Goal: Task Accomplishment & Management: Manage account settings

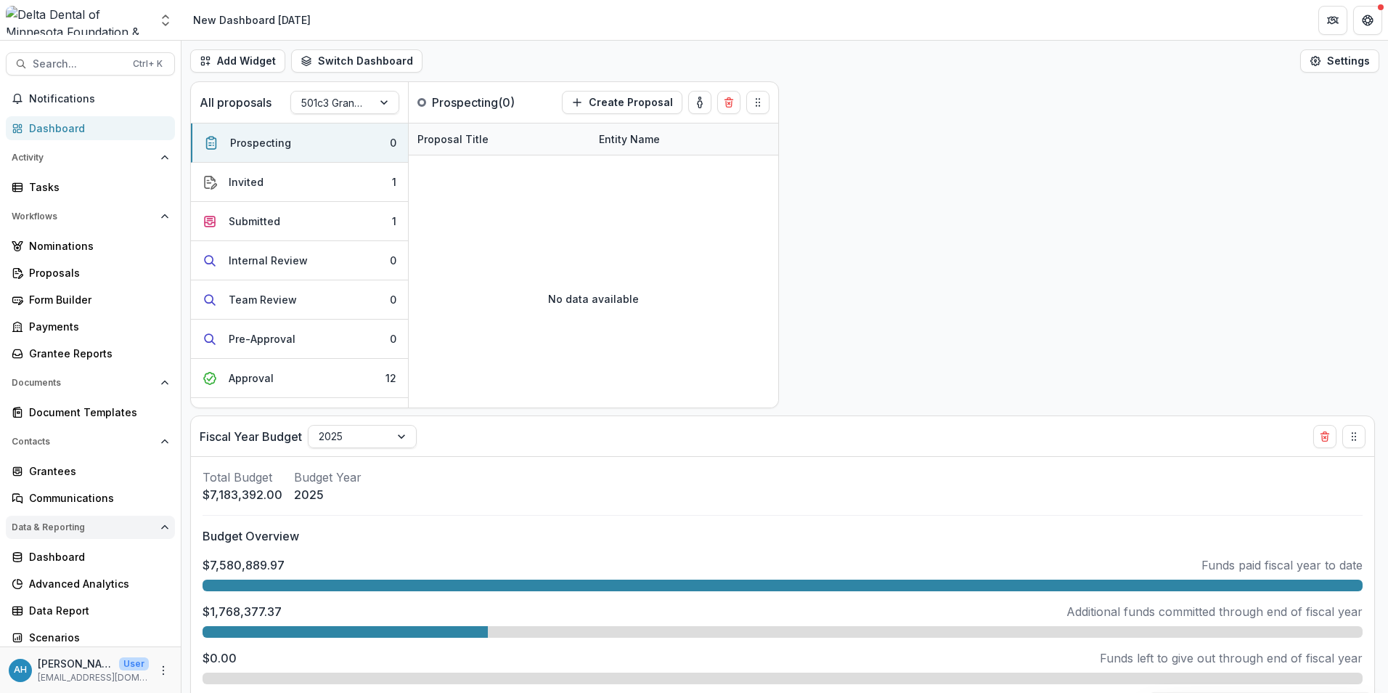
scroll to position [3, 0]
click at [66, 63] on span "Search..." at bounding box center [78, 61] width 91 height 12
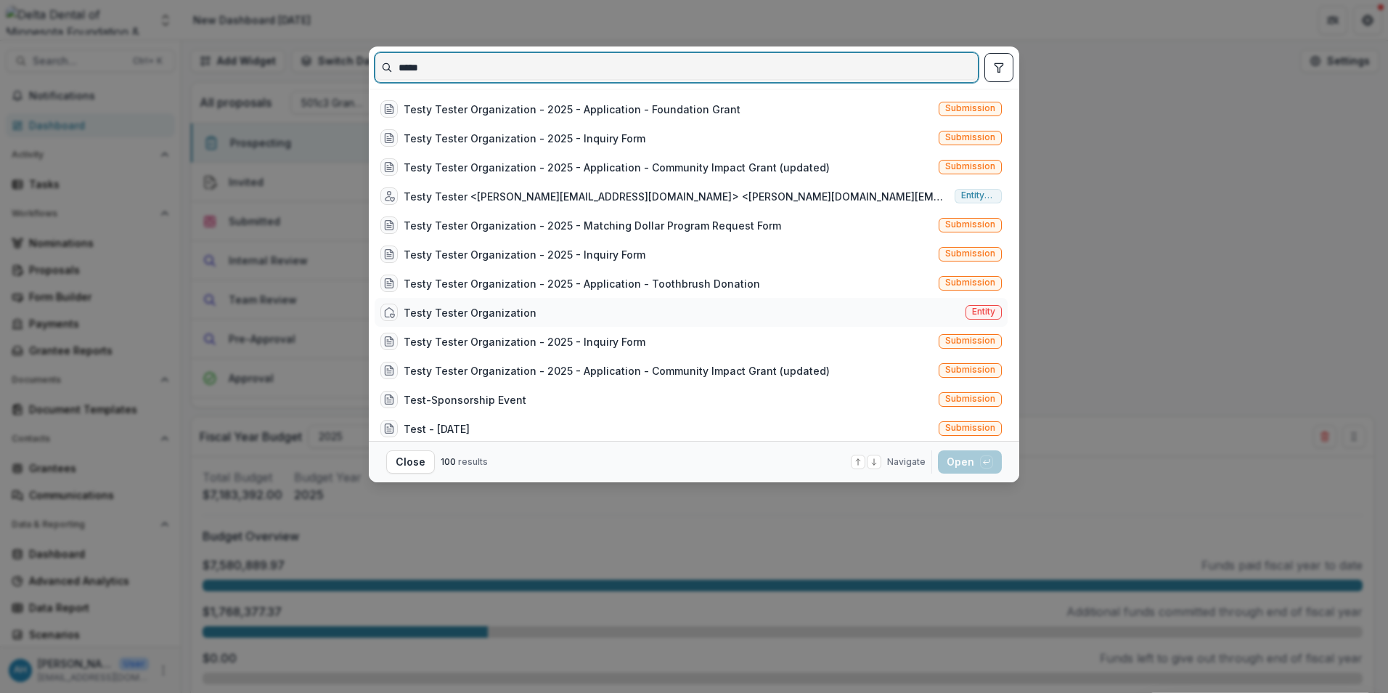
type input "*****"
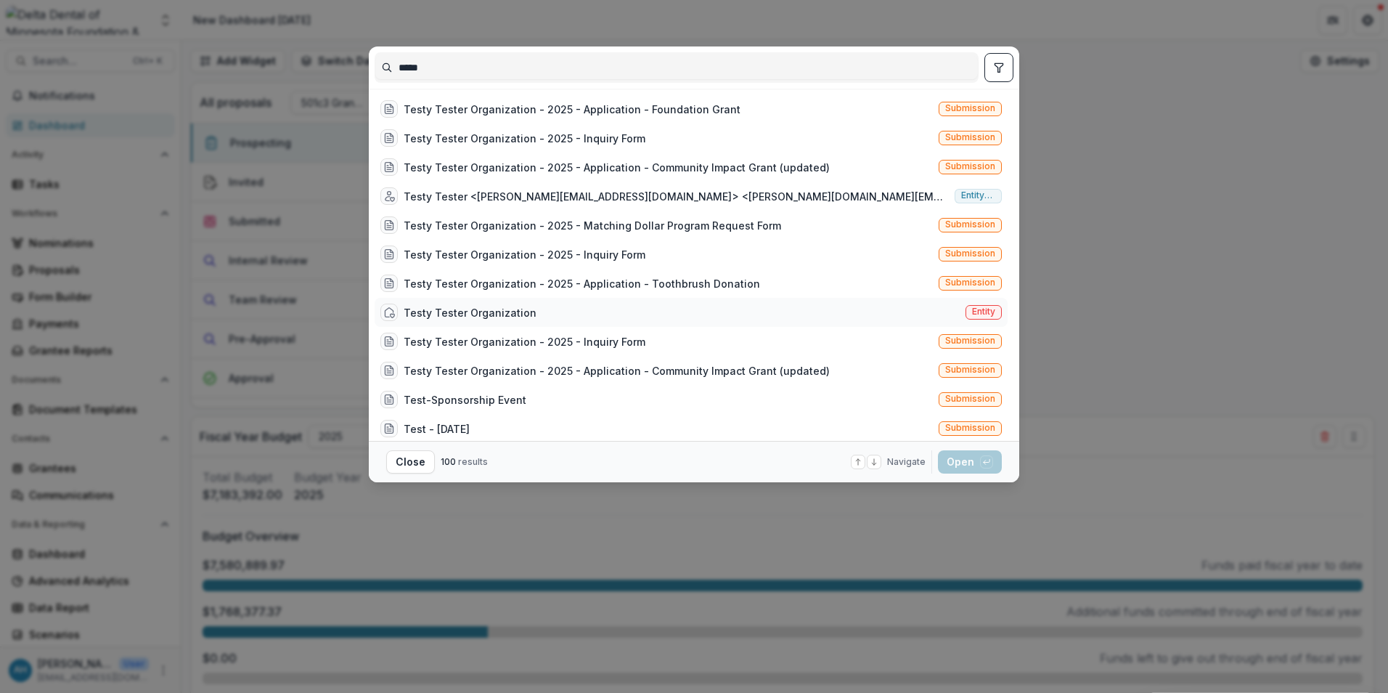
click at [500, 311] on div "Testy Tester Organization" at bounding box center [470, 312] width 133 height 15
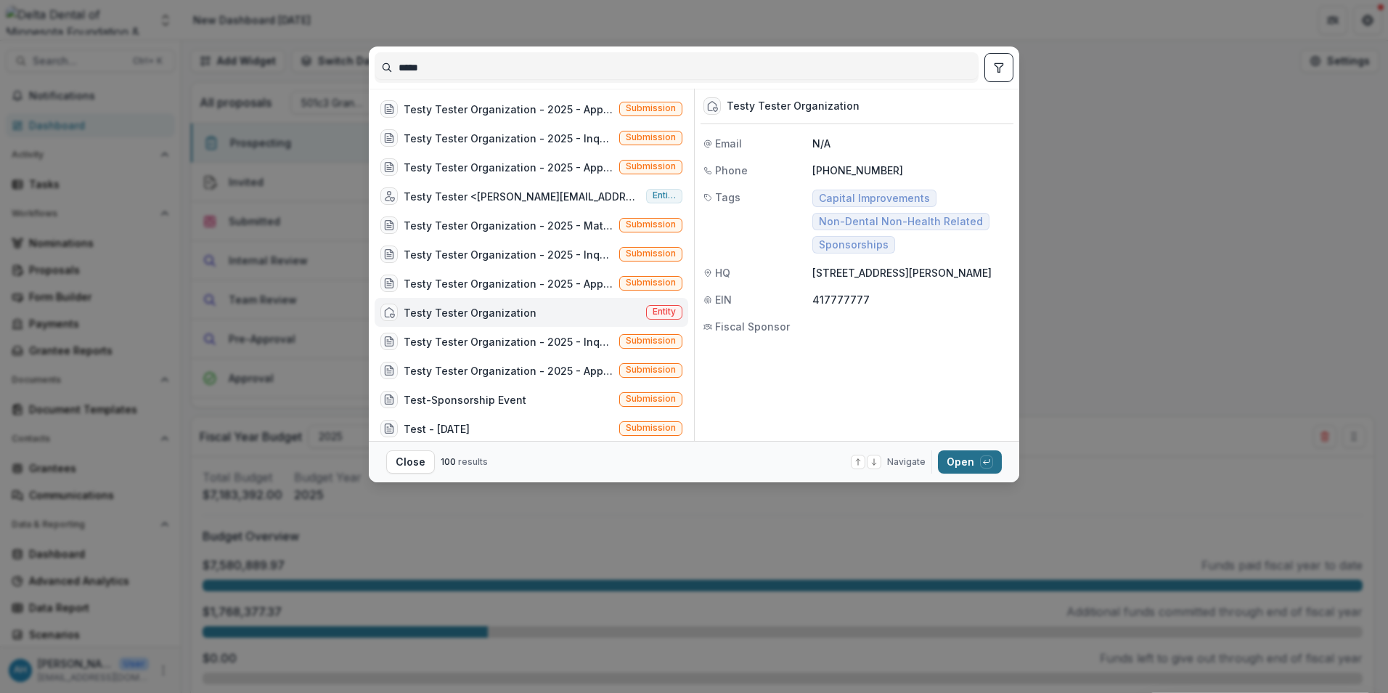
click at [958, 463] on button "Open with enter key" at bounding box center [970, 461] width 64 height 23
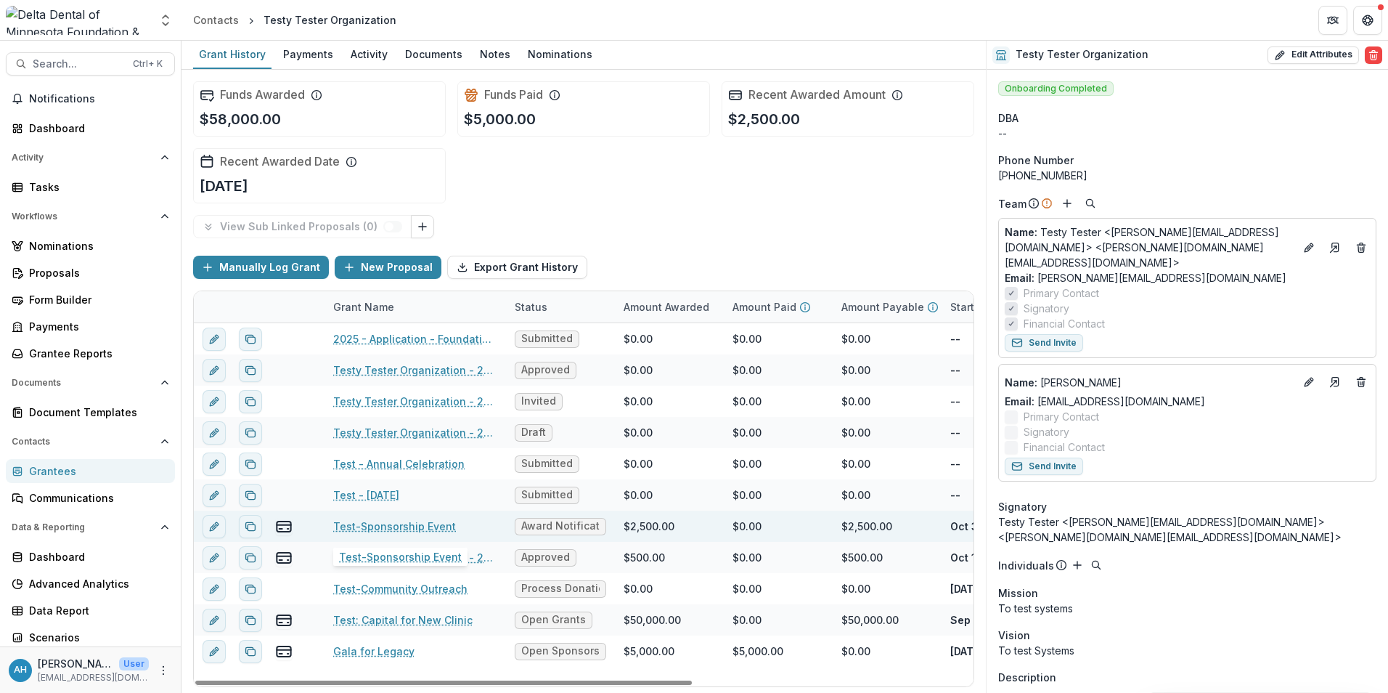
click at [409, 526] on link "Test-Sponsorship Event" at bounding box center [394, 525] width 123 height 15
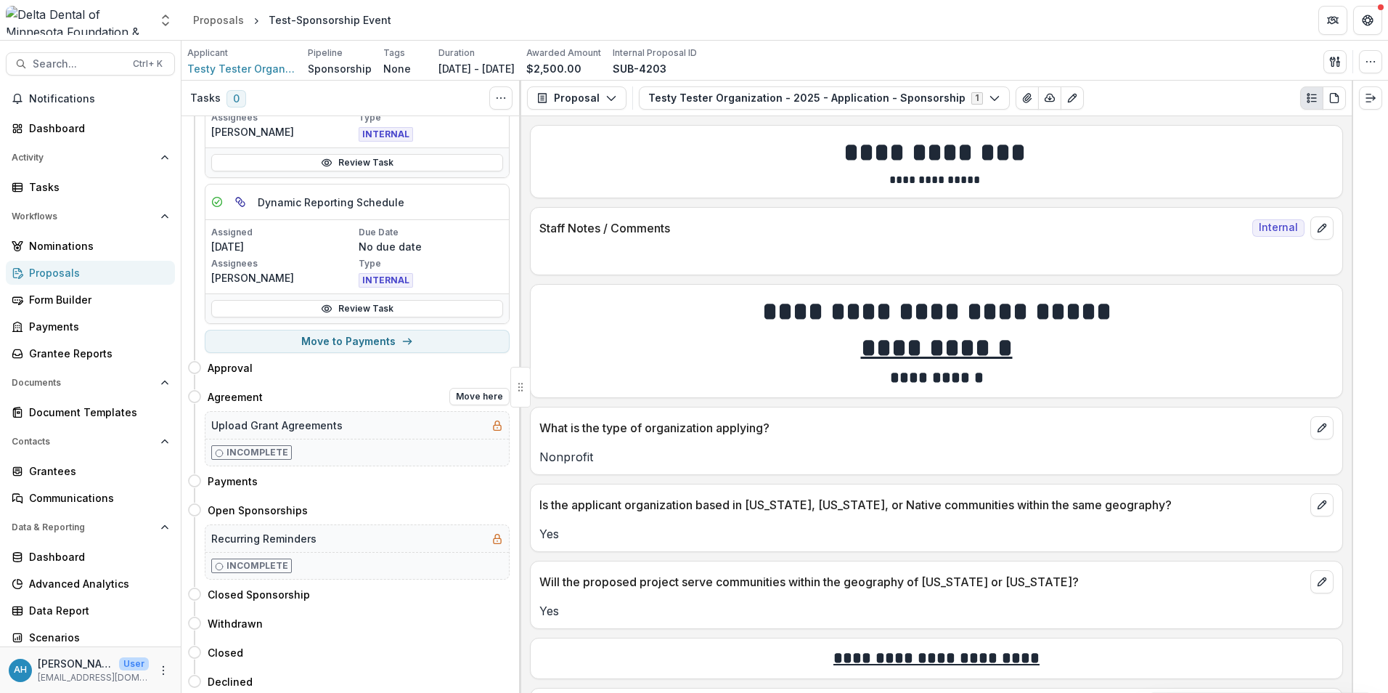
scroll to position [158, 0]
click at [474, 503] on button "Move here" at bounding box center [479, 506] width 60 height 17
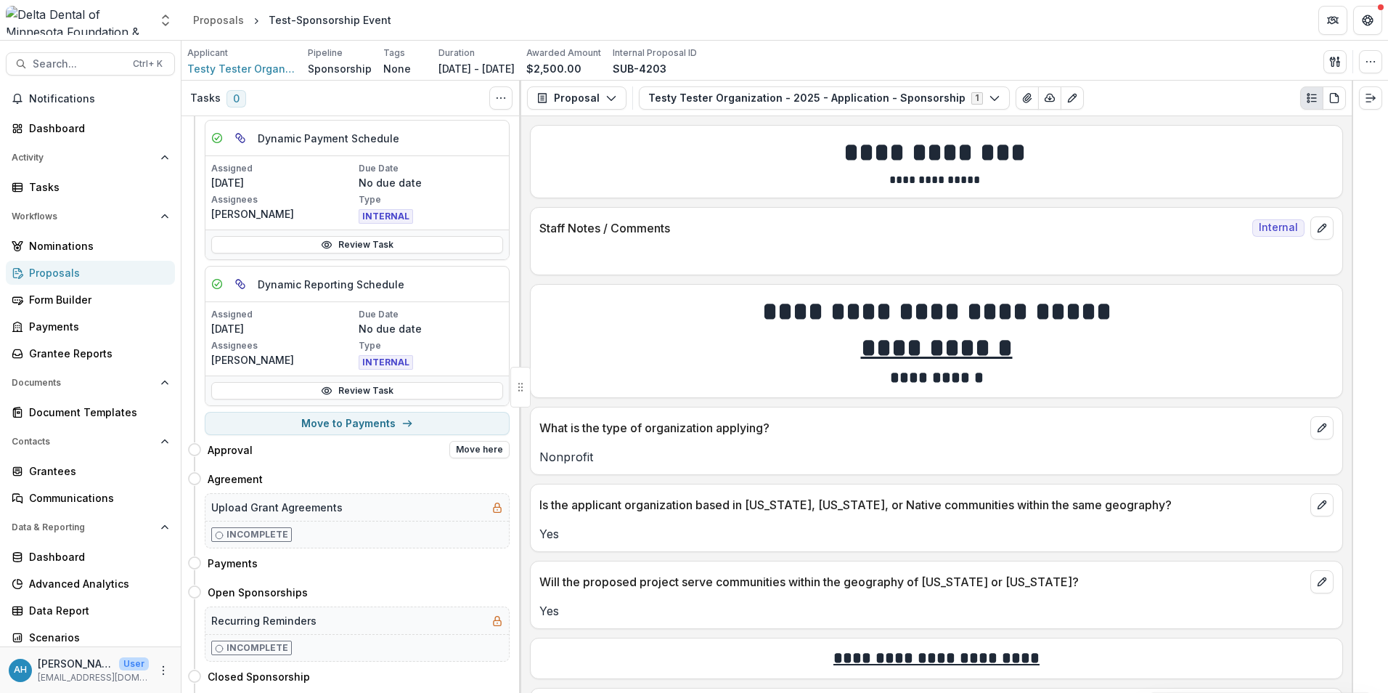
scroll to position [145, 0]
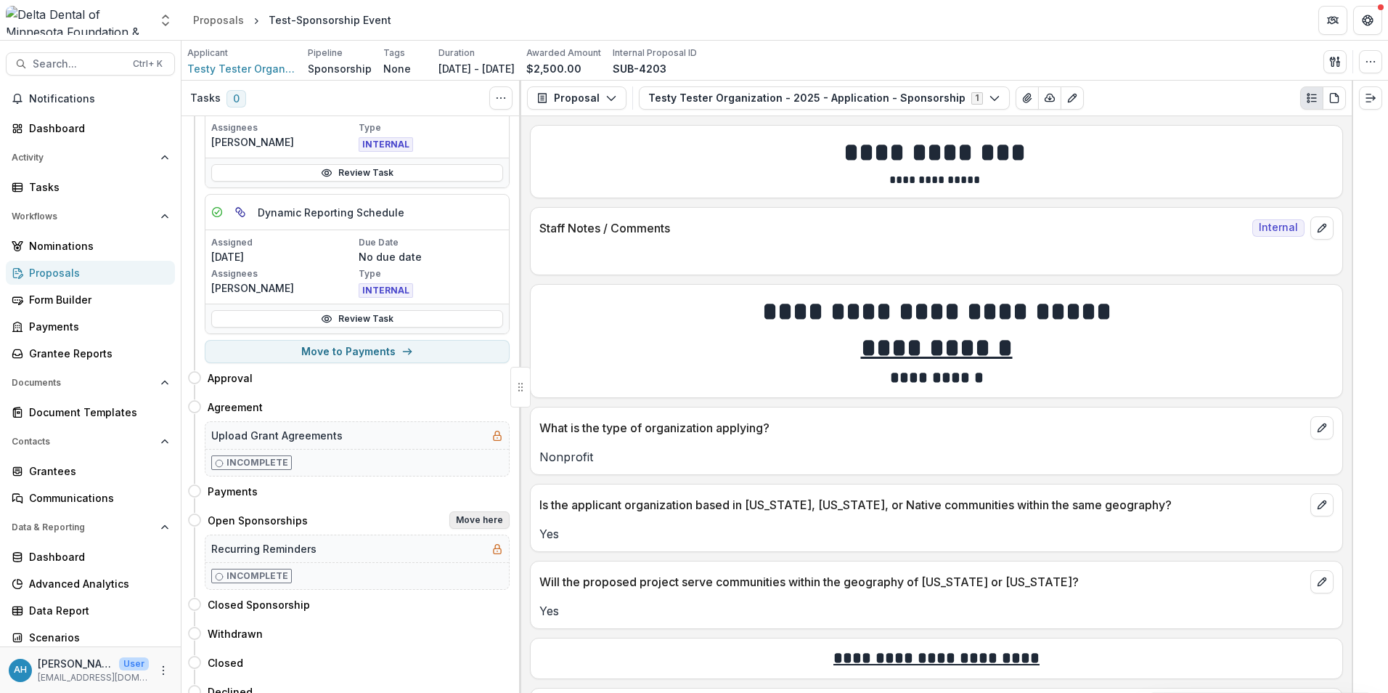
click at [473, 519] on button "Move here" at bounding box center [479, 519] width 60 height 17
select select "**********"
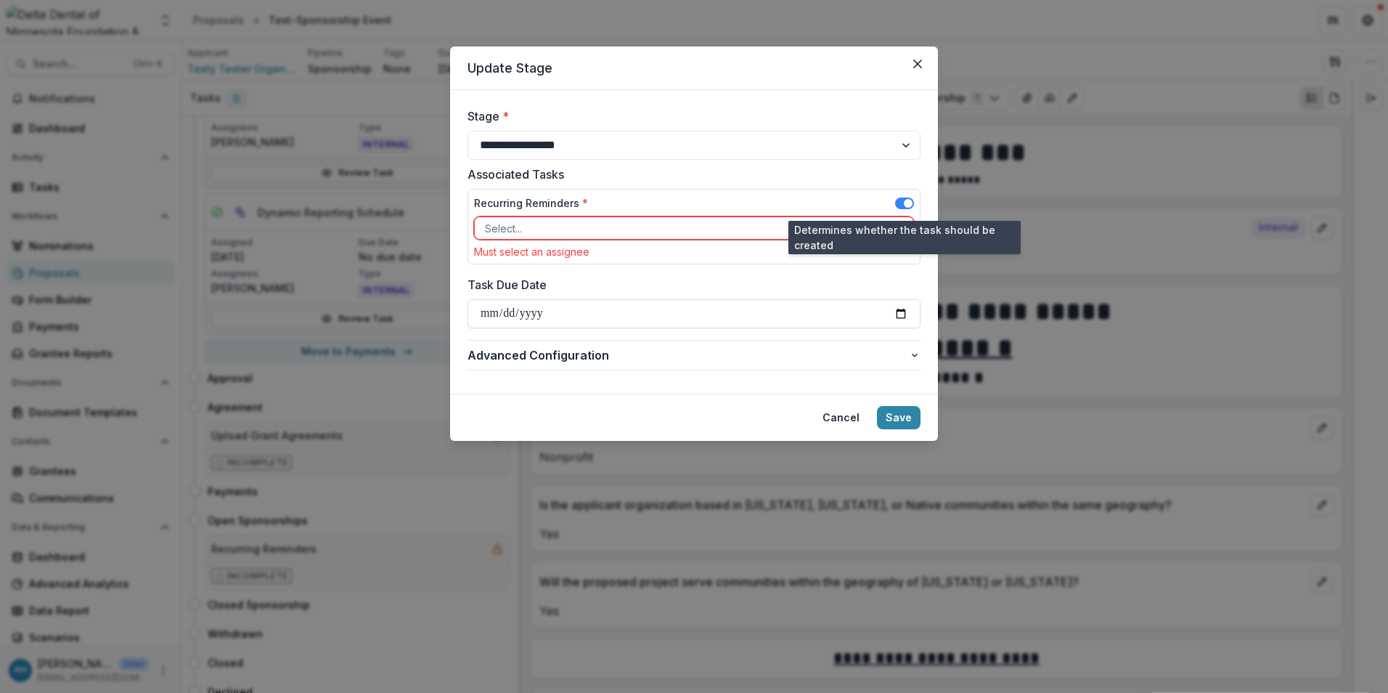
click at [908, 205] on span at bounding box center [908, 203] width 9 height 9
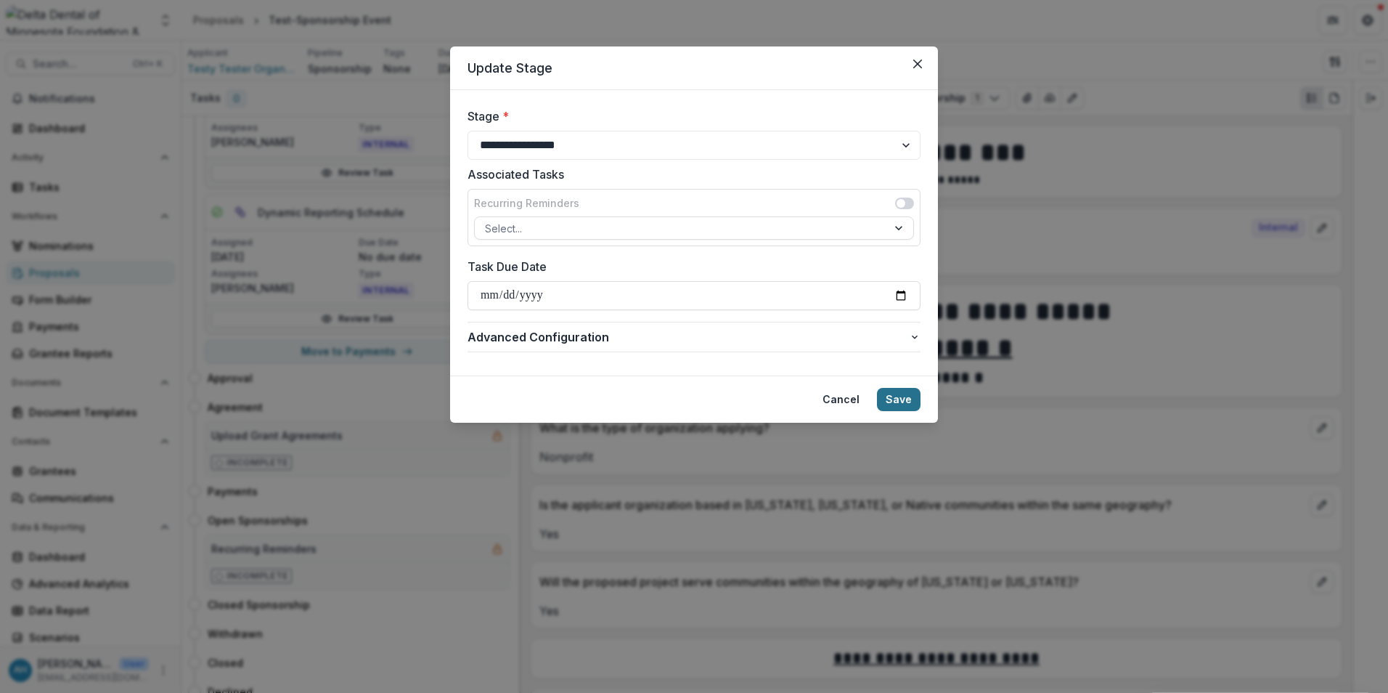
click at [900, 404] on button "Save" at bounding box center [899, 399] width 44 height 23
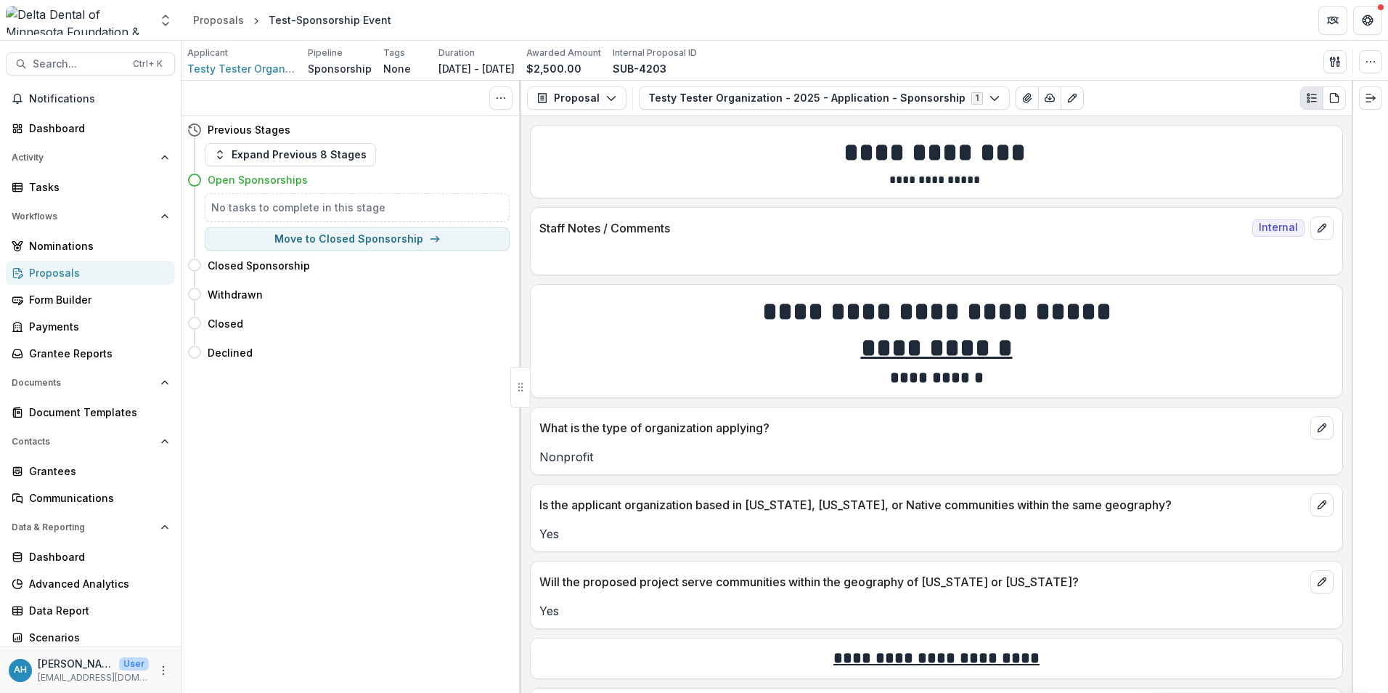
scroll to position [0, 0]
click at [585, 92] on button "Proposal" at bounding box center [576, 97] width 99 height 23
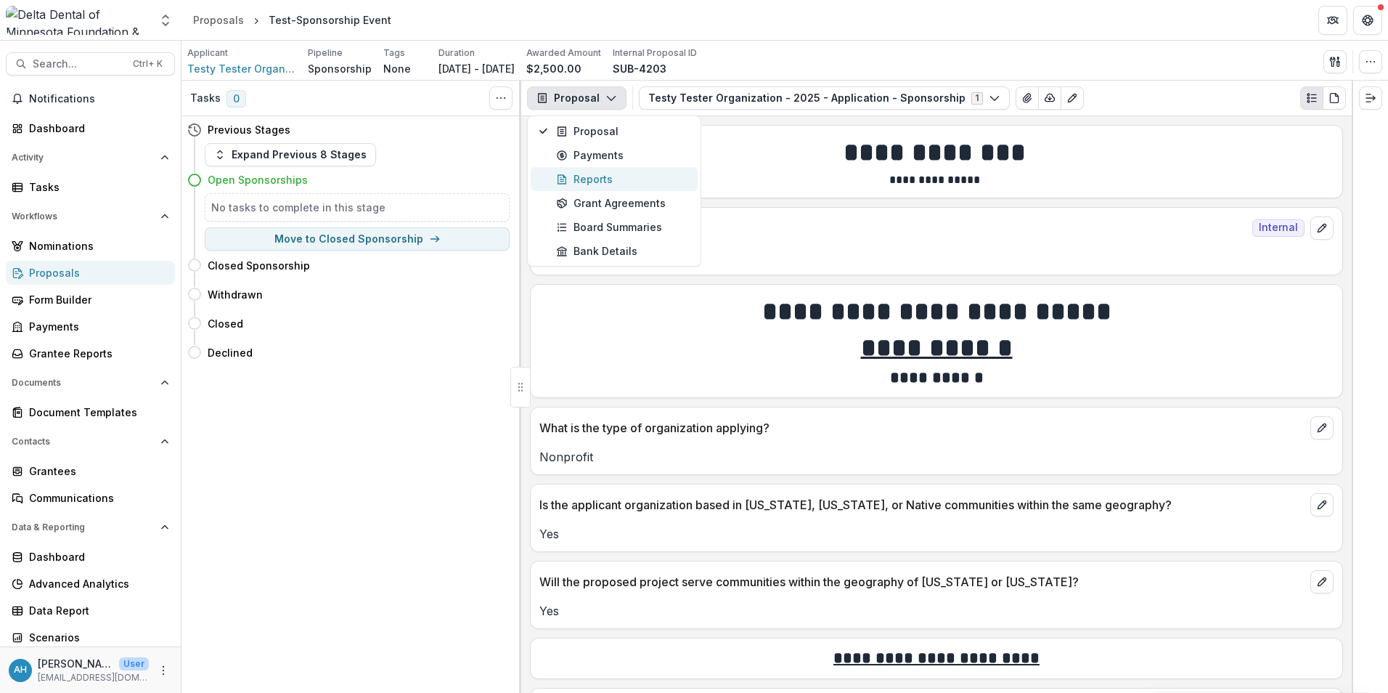
click at [584, 179] on div "Reports" at bounding box center [622, 178] width 133 height 15
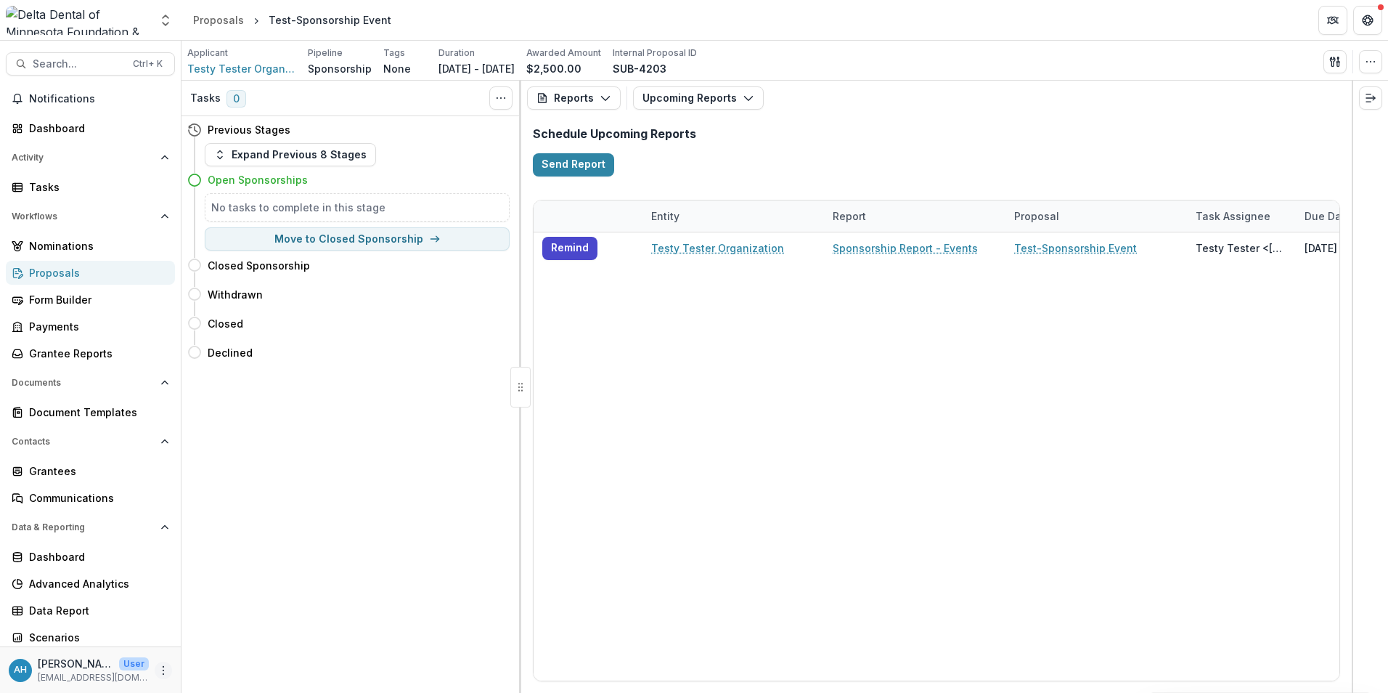
click at [160, 670] on icon "More" at bounding box center [164, 670] width 12 height 12
click at [229, 667] on button "Logout" at bounding box center [254, 663] width 155 height 24
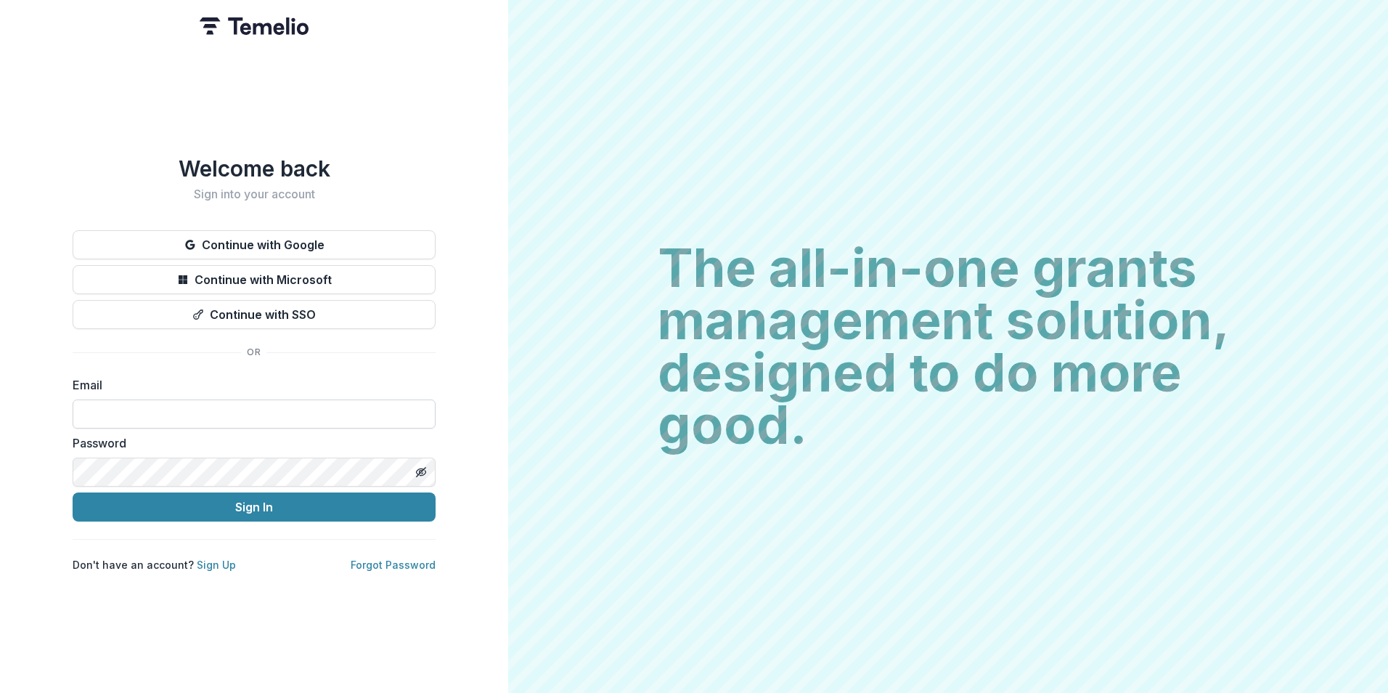
click at [159, 415] on input at bounding box center [254, 413] width 363 height 29
click at [353, 417] on input "**********" at bounding box center [254, 413] width 363 height 29
type input "*"
type input "**********"
click at [73, 492] on button "Sign In" at bounding box center [254, 506] width 363 height 29
